Goal: Transaction & Acquisition: Download file/media

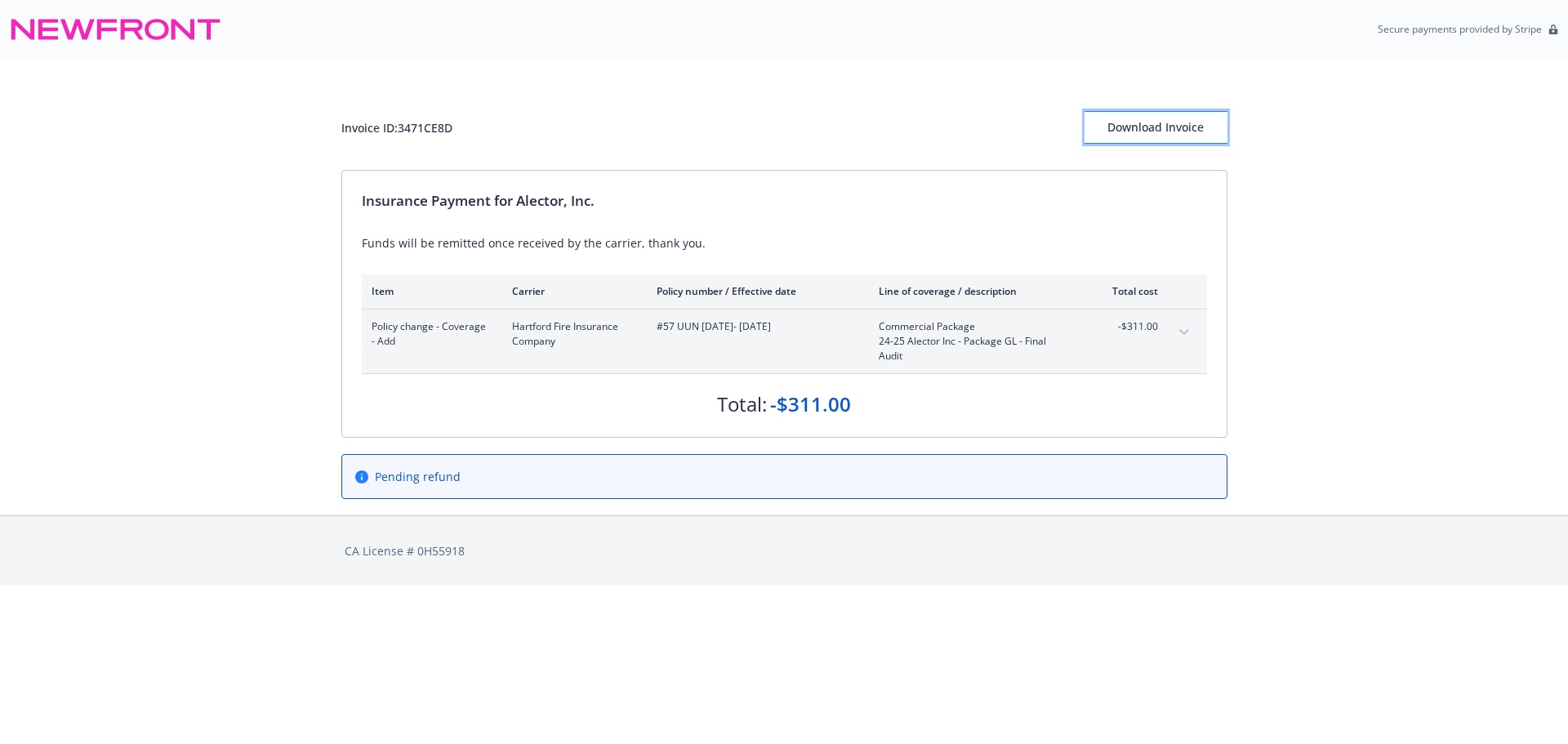
click at [1112, 130] on div "Download Invoice" at bounding box center [1156, 127] width 143 height 31
